Goal: Transaction & Acquisition: Purchase product/service

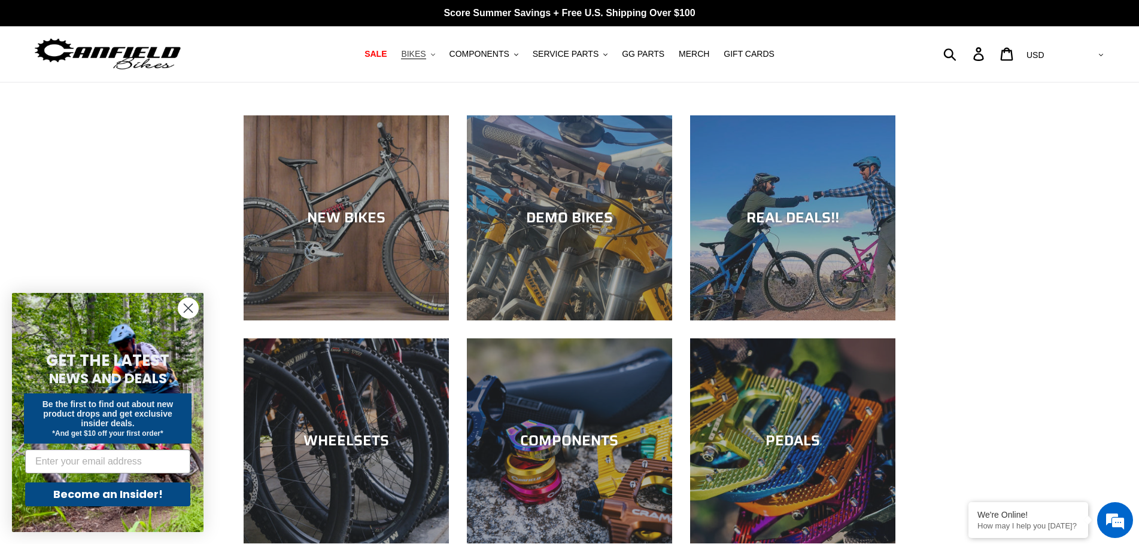
click at [425, 53] on span "BIKES" at bounding box center [413, 54] width 25 height 10
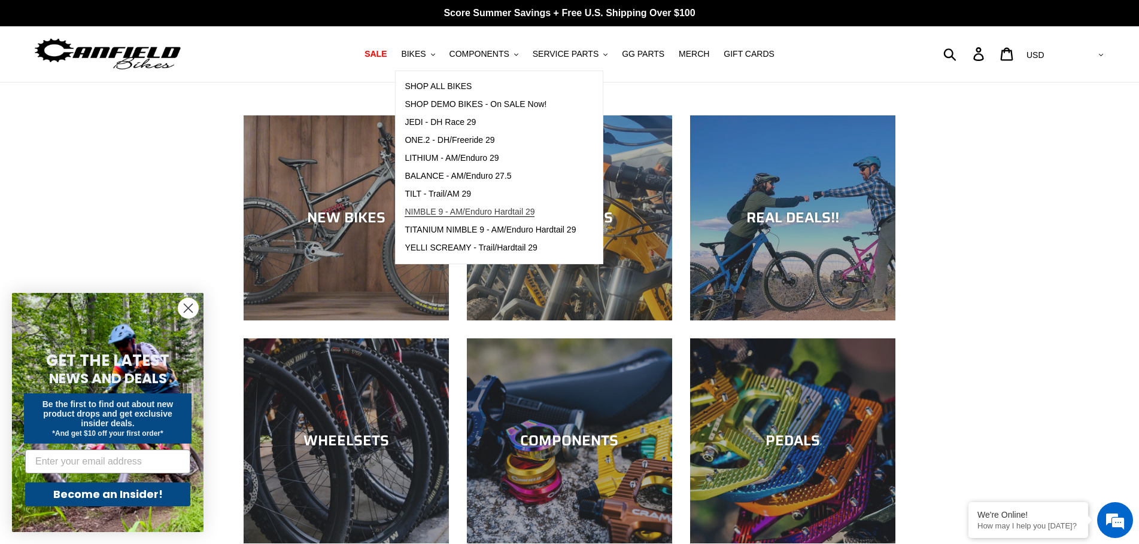
click at [473, 207] on span "NIMBLE 9 - AM/Enduro Hardtail 29" at bounding box center [469, 212] width 130 height 10
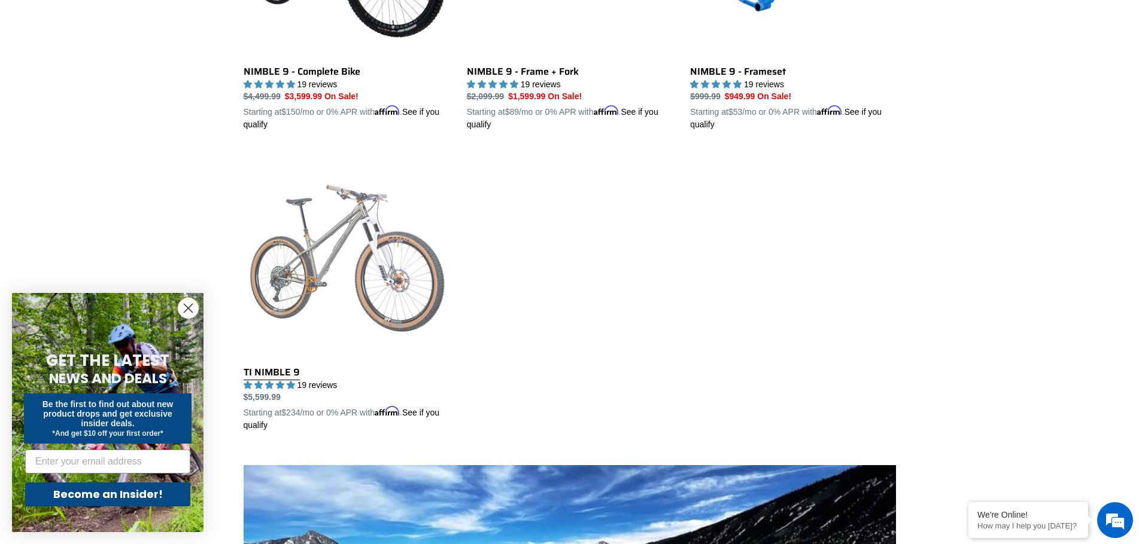
click at [337, 290] on link "TI NIMBLE 9" at bounding box center [346, 292] width 205 height 280
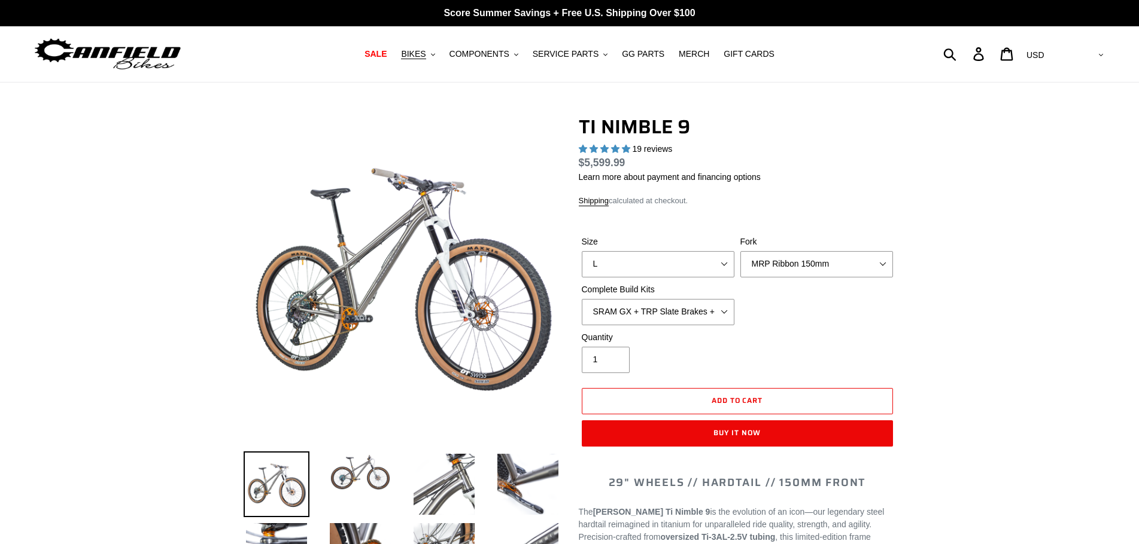
select select "highest-rating"
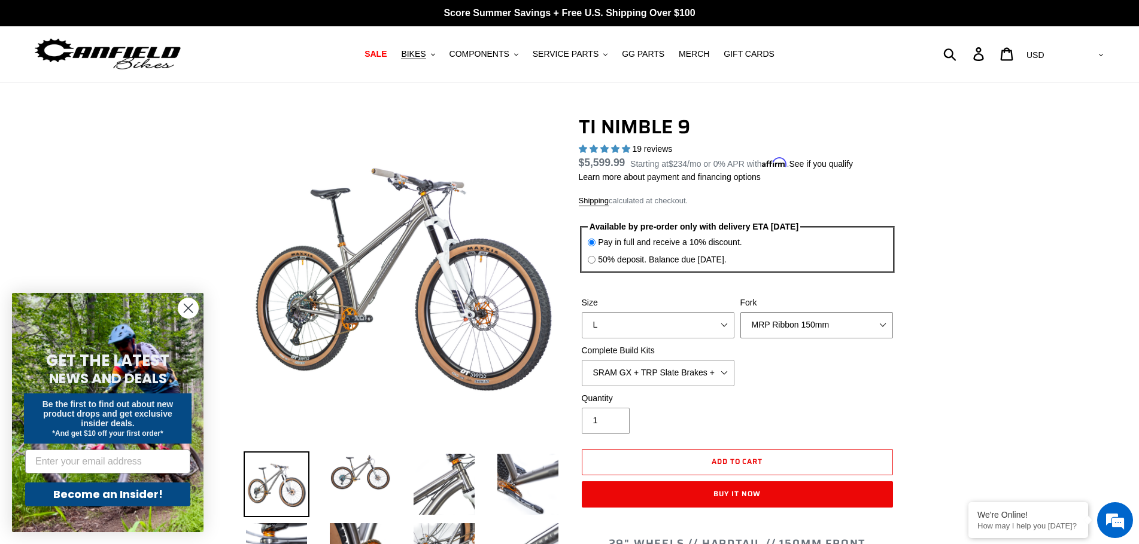
click at [760, 324] on select "MRP Ribbon 150mm RockShox Lyrik 150mm Fox Factory 36 150mm Cane Creek Helm 150m…" at bounding box center [816, 325] width 153 height 26
select select "Fox Factory 36 150mm"
click at [740, 312] on select "MRP Ribbon 150mm RockShox Lyrik 150mm Fox Factory 36 150mm Cane Creek Helm 150m…" at bounding box center [816, 325] width 153 height 26
click at [832, 397] on div "Quantity 1" at bounding box center [737, 416] width 317 height 48
click at [717, 381] on select "SRAM GX + TRP Slate Brakes + Rotors + e13 LG-1 Wheels SHIMANO XT + SHIMANO brak…" at bounding box center [658, 373] width 153 height 26
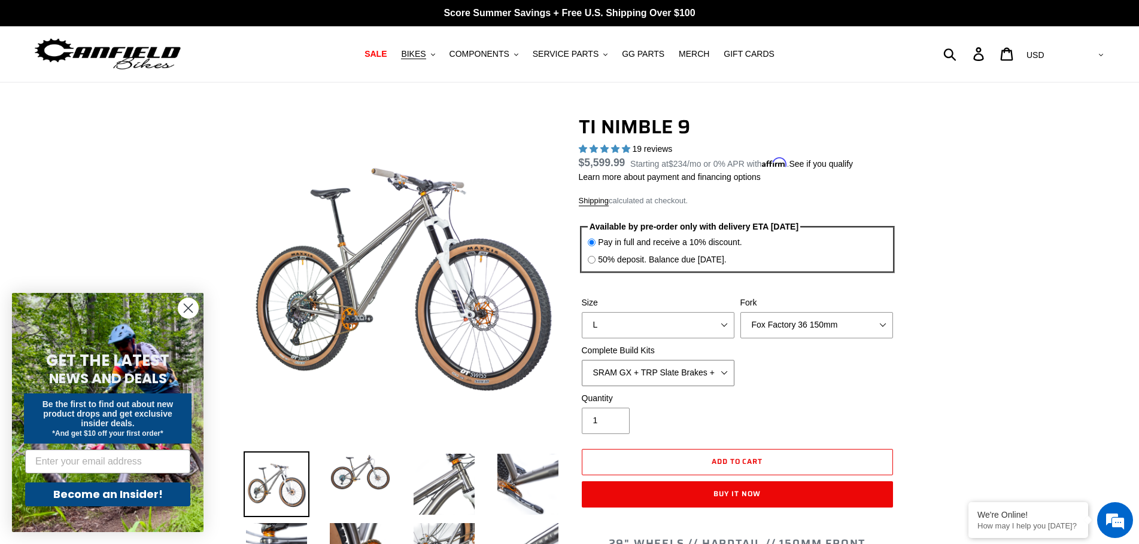
click at [717, 381] on select "SRAM GX + TRP Slate Brakes + Rotors + e13 LG-1 Wheels SHIMANO XT + SHIMANO brak…" at bounding box center [658, 373] width 153 height 26
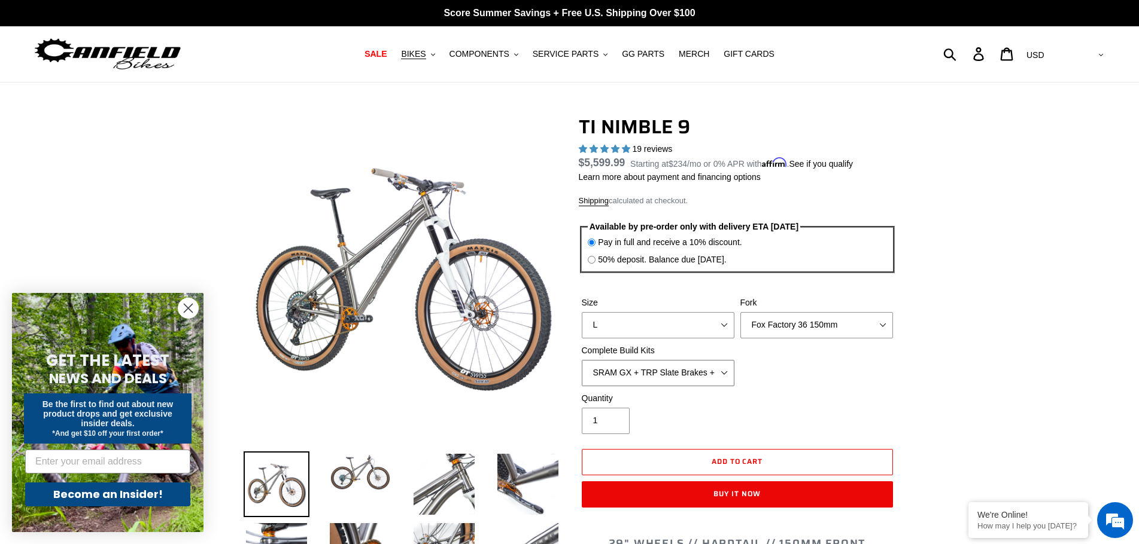
click at [717, 381] on select "SRAM GX + TRP Slate Brakes + Rotors + e13 LG-1 Wheels SHIMANO XT + SHIMANO brak…" at bounding box center [658, 373] width 153 height 26
select select "SRAM XO + Guide Brakes + Rotors + Atomik AL Wheels"
click at [582, 360] on select "SRAM GX + TRP Slate Brakes + Rotors + e13 LG-1 Wheels SHIMANO XT + SHIMANO brak…" at bounding box center [658, 373] width 153 height 26
click at [678, 331] on select "S M L XL / XXL (Specify at checkout)" at bounding box center [658, 325] width 153 height 26
click at [582, 312] on select "S M L XL / XXL (Specify at checkout)" at bounding box center [658, 325] width 153 height 26
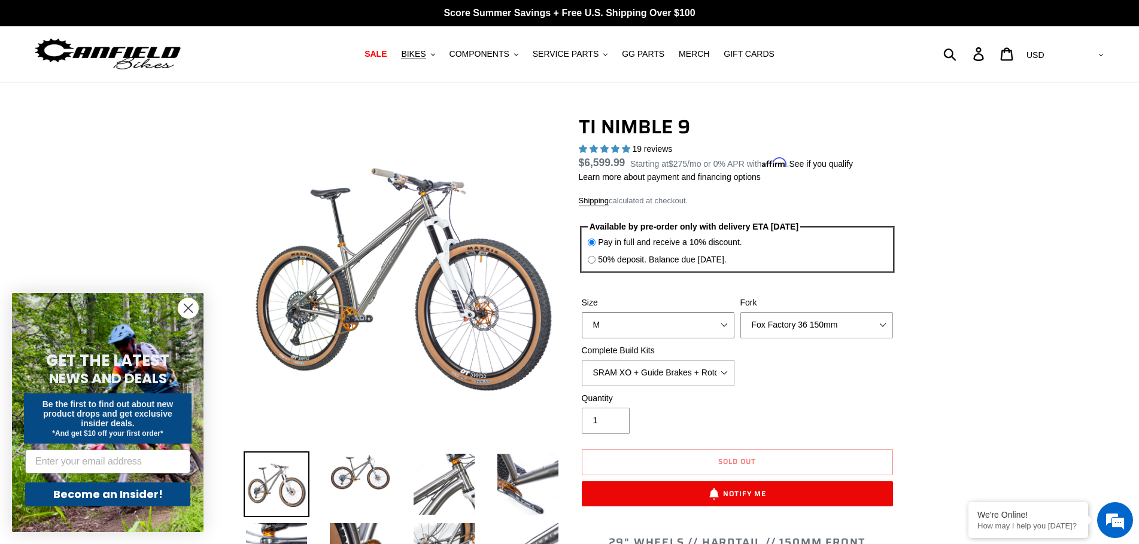
click at [703, 323] on select "S M L XL / XXL (Specify at checkout)" at bounding box center [658, 325] width 153 height 26
select select "L"
click at [582, 312] on select "S M L XL / XXL (Specify at checkout)" at bounding box center [658, 325] width 153 height 26
drag, startPoint x: 698, startPoint y: 337, endPoint x: 662, endPoint y: 372, distance: 49.9
click at [662, 372] on select "SRAM GX + TRP Slate Brakes + Rotors + e13 LG-1 Wheels SHIMANO XT + SHIMANO brak…" at bounding box center [658, 373] width 153 height 26
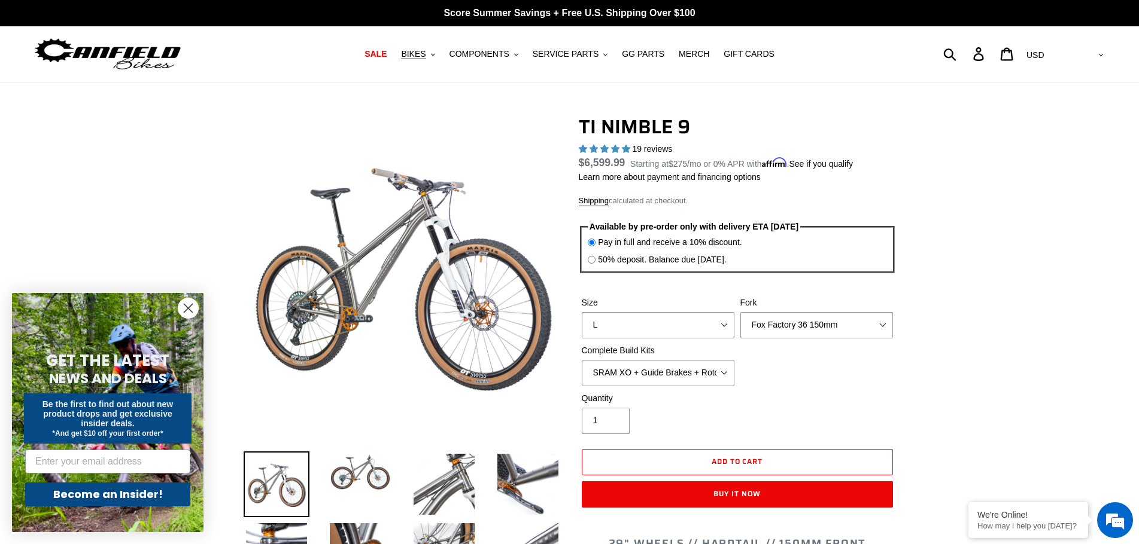
click at [821, 363] on div "Size S M L XL / XXL (Specify at checkout) Fork MRP Ribbon 150mm RockShox Lyrik …" at bounding box center [737, 345] width 317 height 96
